Goal: Task Accomplishment & Management: Manage account settings

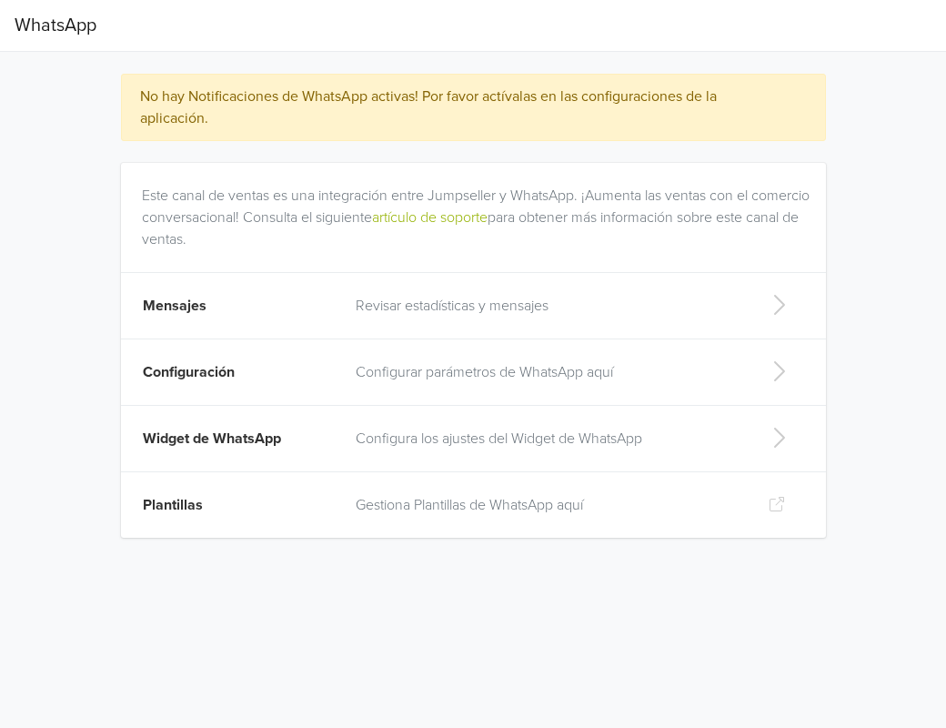
click at [427, 302] on p "Revisar estadísticas y mensajes" at bounding box center [547, 306] width 383 height 22
click at [376, 367] on p "Configurar parámetros de WhatsApp aquí" at bounding box center [547, 372] width 383 height 22
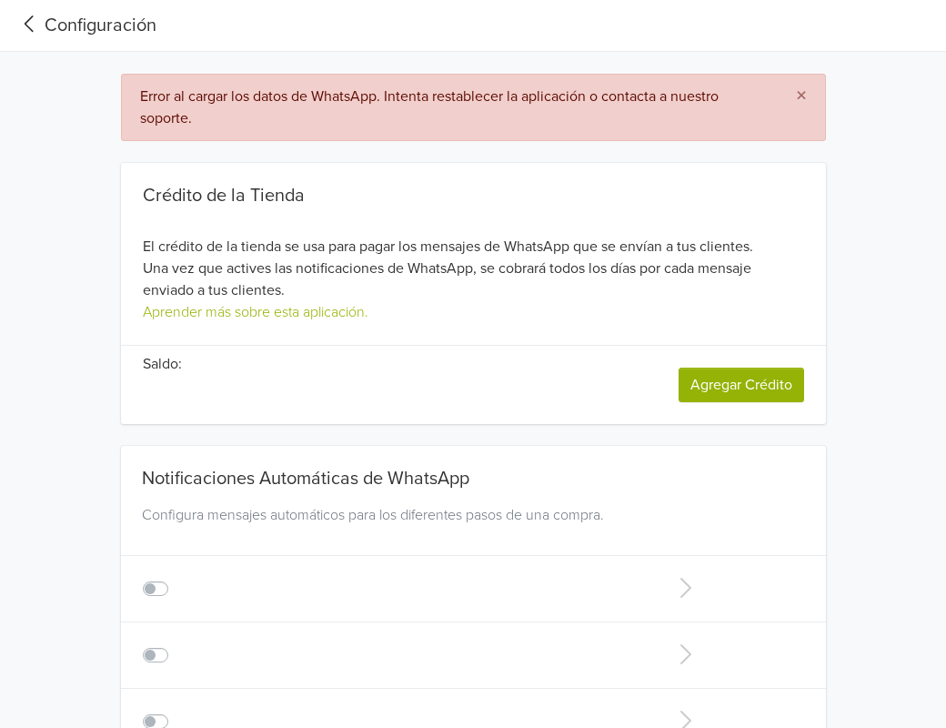
click at [41, 22] on icon at bounding box center [30, 24] width 30 height 25
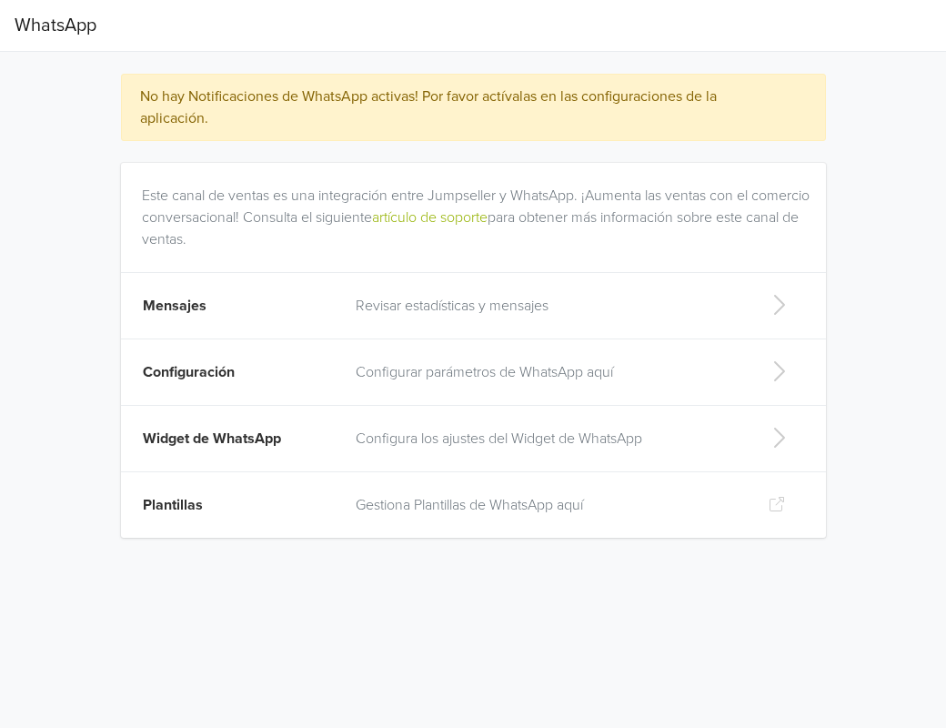
click at [412, 383] on td "Configurar parámetros de WhatsApp aquí" at bounding box center [547, 372] width 405 height 66
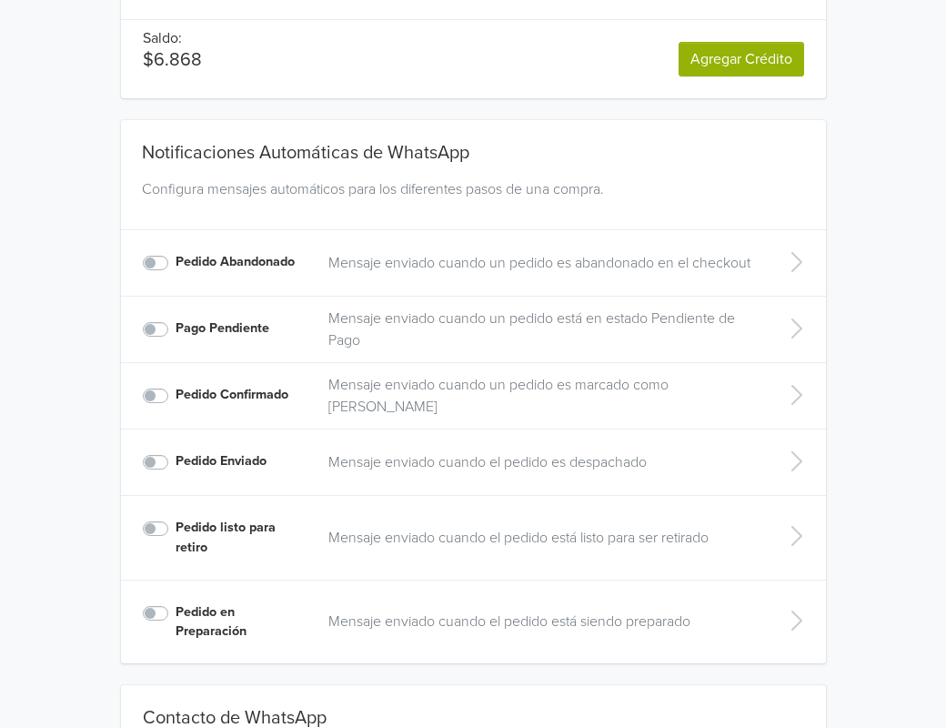
scroll to position [235, 0]
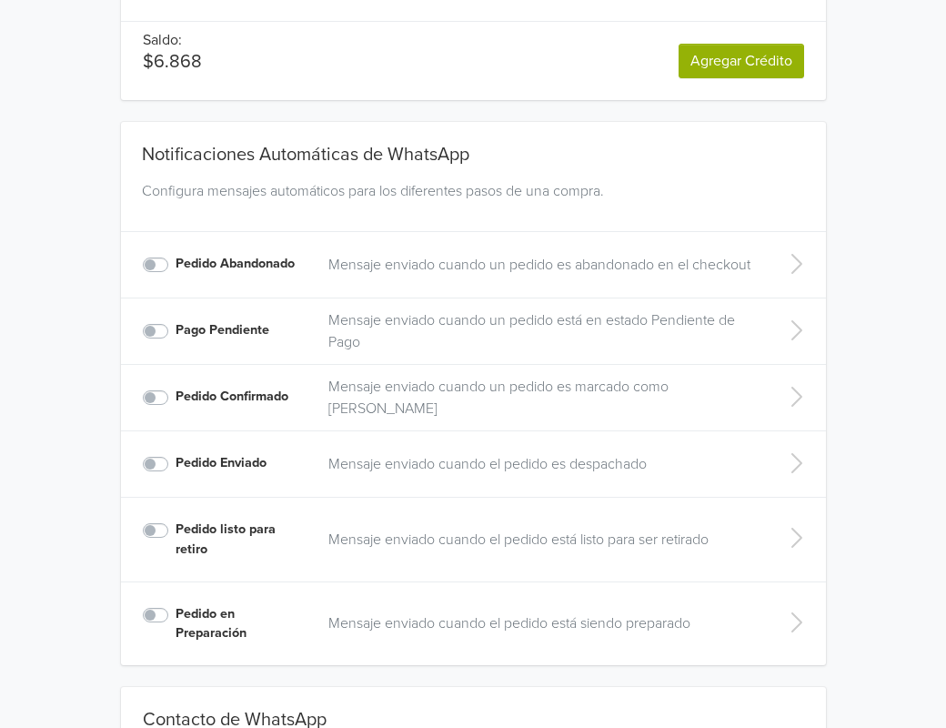
click at [176, 528] on label "Pedido listo para retiro" at bounding box center [241, 538] width 131 height 39
click at [0, 0] on input "Pedido listo para retiro" at bounding box center [0, 0] width 0 height 0
click at [69, 544] on div "Notificaciones Automáticas de WhatsApp Configura mensajes automáticos para los …" at bounding box center [473, 382] width 846 height 564
click at [176, 461] on label "Pedido Enviado" at bounding box center [221, 463] width 91 height 20
click at [0, 0] on input "Pedido Enviado" at bounding box center [0, 0] width 0 height 0
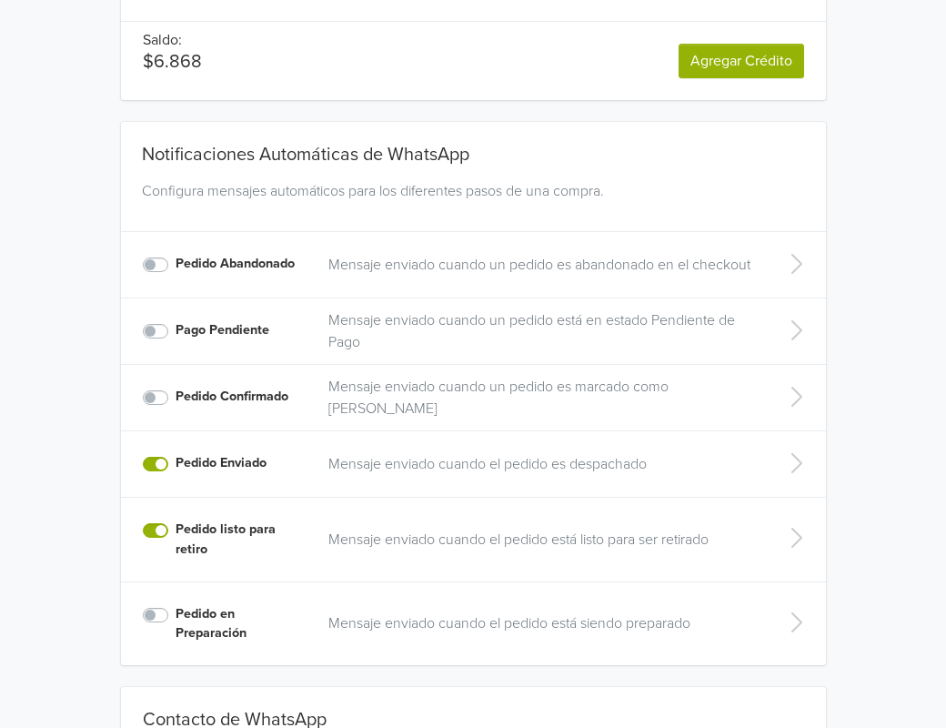
click at [278, 527] on label "Pedido listo para retiro" at bounding box center [241, 538] width 131 height 39
click at [0, 0] on input "Pedido listo para retiro" at bounding box center [0, 0] width 0 height 0
click at [176, 529] on label "Pedido listo para retiro" at bounding box center [241, 538] width 131 height 39
click at [0, 0] on input "Pedido listo para retiro" at bounding box center [0, 0] width 0 height 0
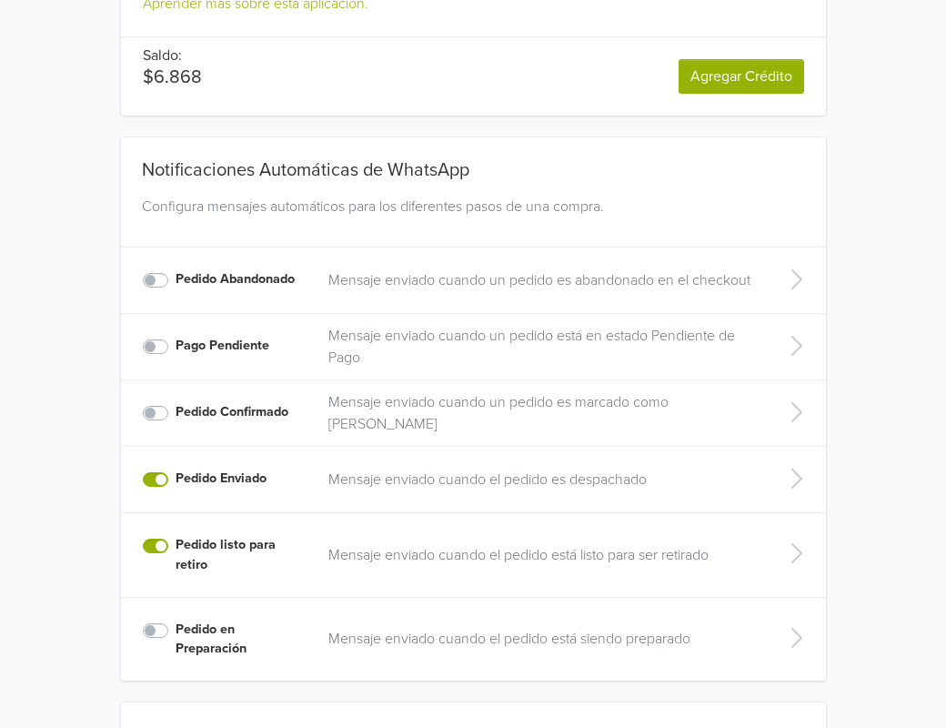
scroll to position [226, 0]
